Goal: Task Accomplishment & Management: Use online tool/utility

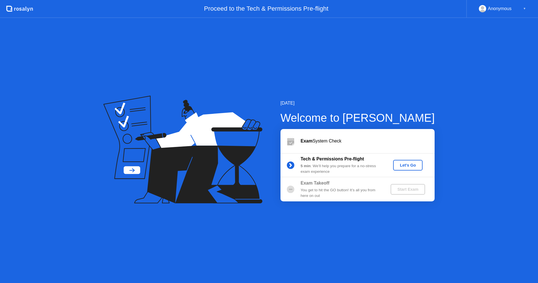
click at [409, 166] on div "Let's Go" at bounding box center [407, 165] width 25 height 4
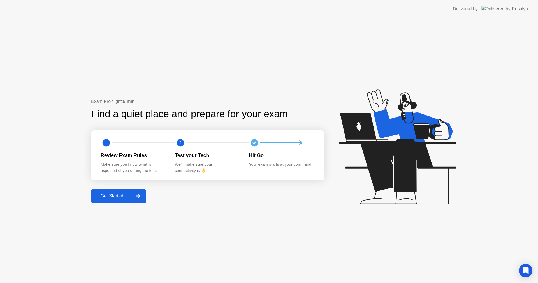
click at [114, 196] on div "Get Started" at bounding box center [112, 195] width 38 height 5
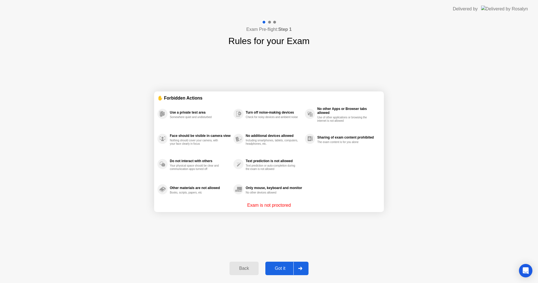
click at [283, 266] on div "Got it" at bounding box center [280, 267] width 26 height 5
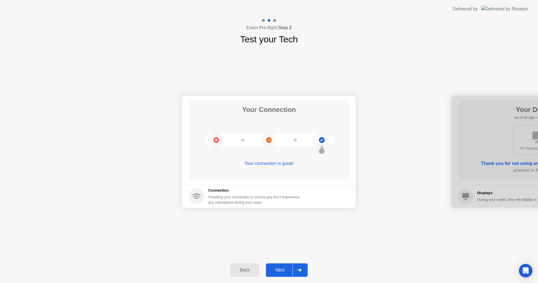
click at [285, 272] on div "Next" at bounding box center [279, 269] width 25 height 5
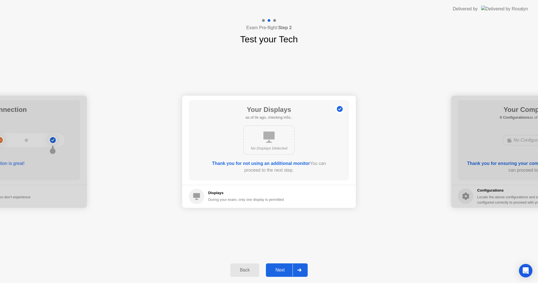
click at [282, 271] on div "Next" at bounding box center [279, 269] width 25 height 5
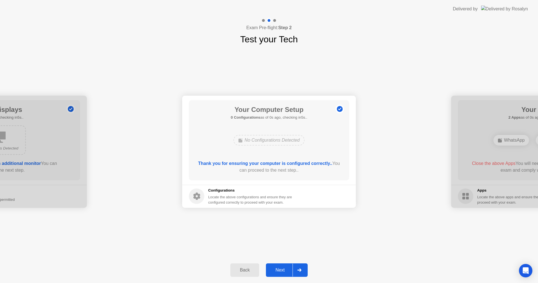
click at [281, 272] on div "Next" at bounding box center [279, 269] width 25 height 5
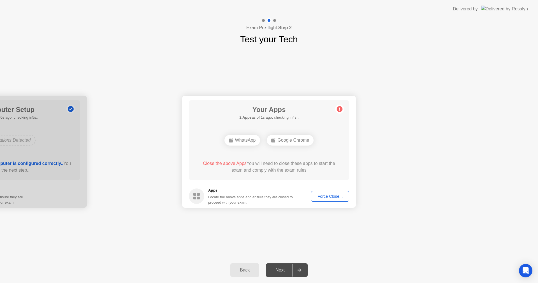
click at [322, 197] on div "Force Close..." at bounding box center [330, 196] width 34 height 4
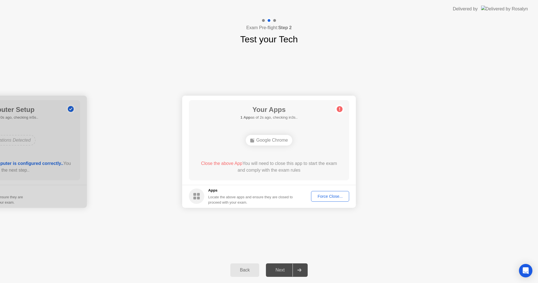
click at [331, 194] on div "Force Close..." at bounding box center [330, 196] width 34 height 4
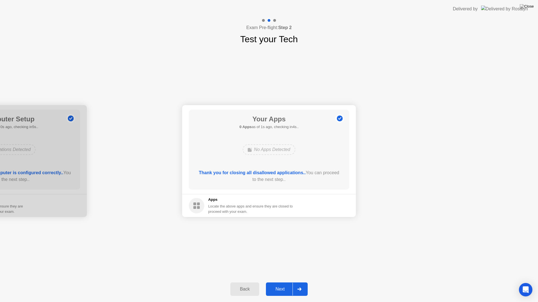
click at [280, 282] on div "Next" at bounding box center [279, 289] width 25 height 5
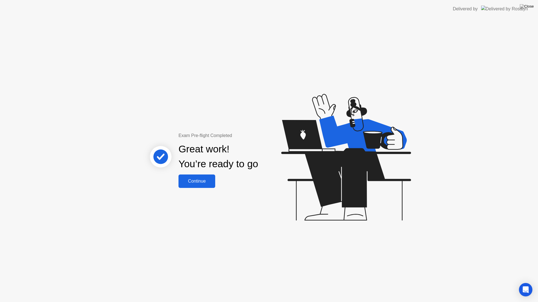
click at [198, 181] on div "Continue" at bounding box center [196, 181] width 33 height 5
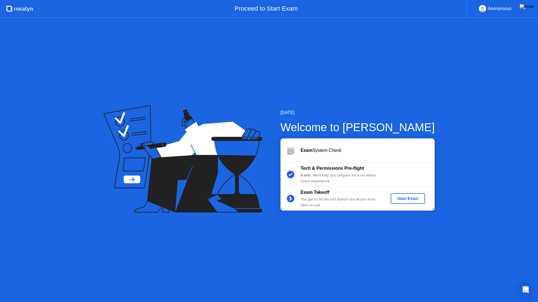
click at [411, 199] on div "Start Exam" at bounding box center [408, 199] width 30 height 4
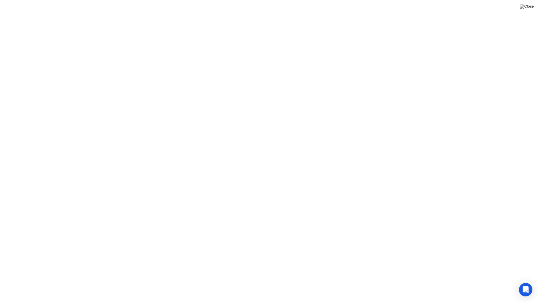
click button "Exam Rules"
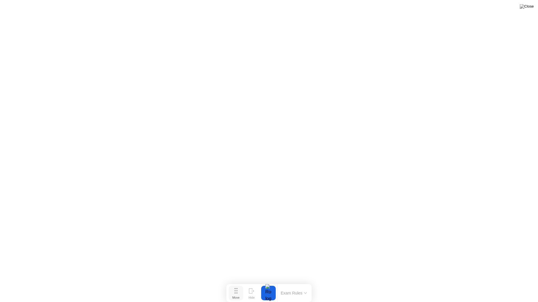
click at [236, 282] on icon at bounding box center [235, 291] width 3 height 6
click at [480, 282] on div "End Proctoring Session" at bounding box center [492, 286] width 66 height 5
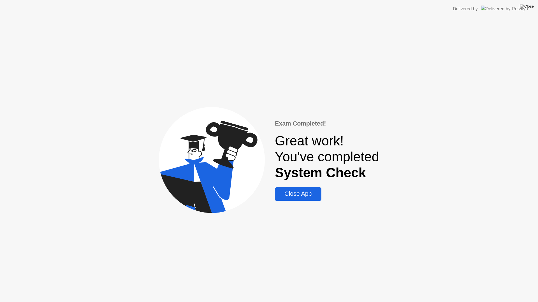
click at [297, 196] on div "Close App" at bounding box center [297, 194] width 43 height 7
